Goal: Navigation & Orientation: Find specific page/section

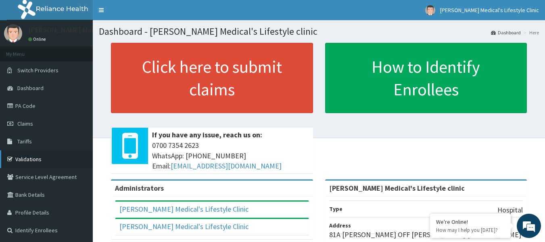
click at [47, 153] on link "Validations" at bounding box center [46, 159] width 93 height 18
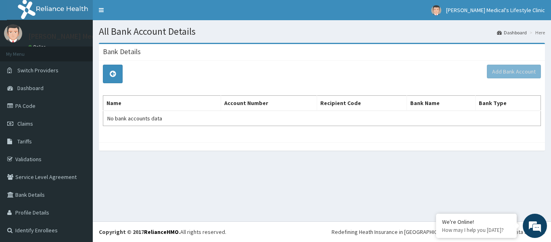
click at [63, 96] on link "Dashboard" at bounding box center [46, 88] width 93 height 18
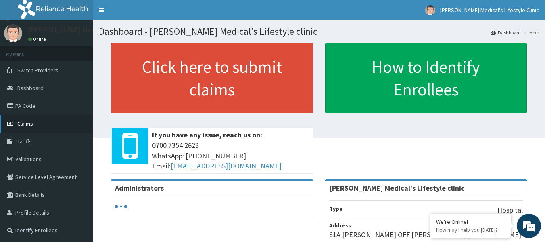
click at [50, 123] on link "Claims" at bounding box center [46, 124] width 93 height 18
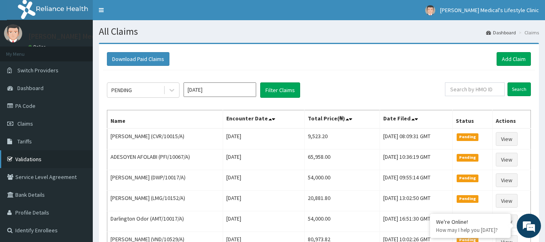
click at [40, 157] on link "Validations" at bounding box center [46, 159] width 93 height 18
